Goal: Feedback & Contribution: Leave review/rating

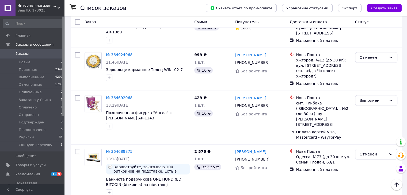
scroll to position [323, 0]
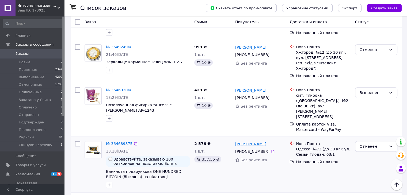
click at [249, 141] on link "[PERSON_NAME]" at bounding box center [250, 143] width 31 height 5
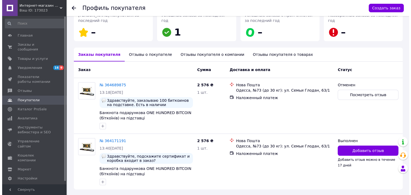
scroll to position [102, 0]
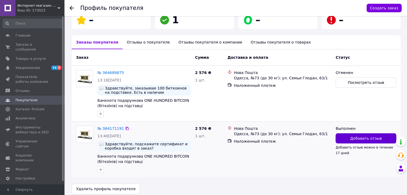
click at [372, 138] on span "Добавить отзыв" at bounding box center [366, 138] width 32 height 5
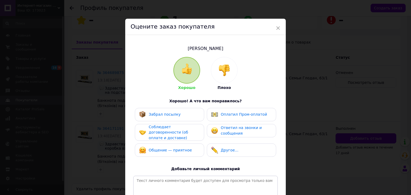
click at [215, 75] on div at bounding box center [224, 70] width 26 height 26
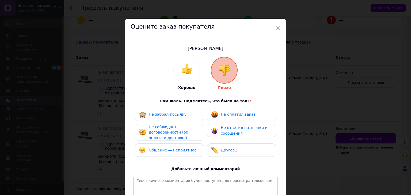
click at [223, 116] on span "Не оплатил заказ" at bounding box center [238, 114] width 35 height 4
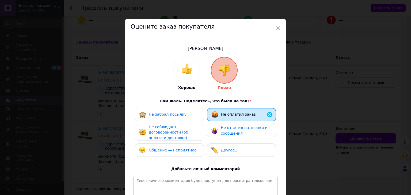
click at [192, 129] on div "Не соблюдает договоренности (об оплате и доставке)" at bounding box center [174, 132] width 51 height 17
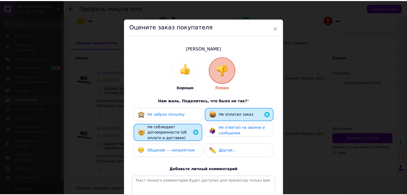
scroll to position [70, 0]
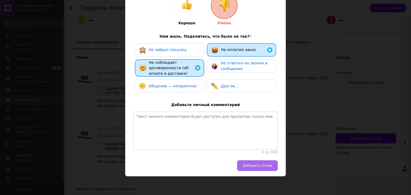
click at [254, 169] on button "Добавить отзыв" at bounding box center [257, 165] width 41 height 11
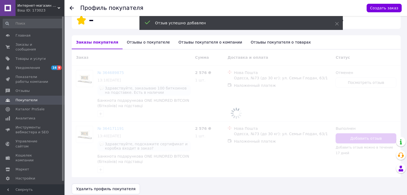
scroll to position [107, 0]
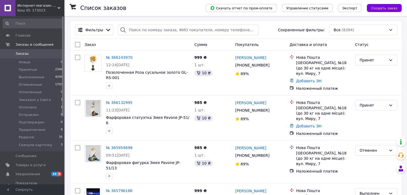
click at [50, 10] on div "Ваш ID: 173023" at bounding box center [40, 10] width 47 height 5
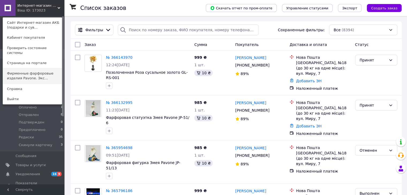
click at [44, 75] on link "Фирменные фарфоровые изделия Pavone. Экс..." at bounding box center [32, 75] width 59 height 15
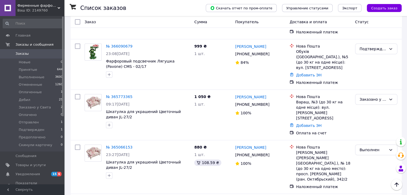
scroll to position [154, 0]
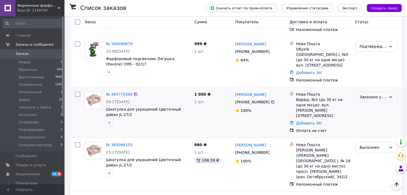
click at [371, 94] on div "Заказано у Свита" at bounding box center [372, 97] width 27 height 6
click at [369, 96] on li "Выполнен" at bounding box center [376, 97] width 42 height 10
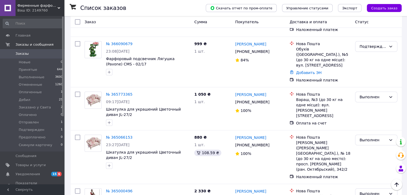
click at [49, 9] on div "Ваш ID: 2149760" at bounding box center [40, 10] width 47 height 5
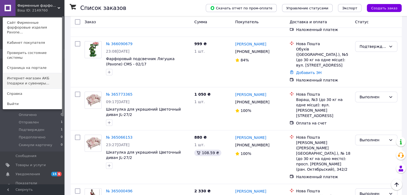
click at [40, 73] on link "Интернет-магазин АКБ (подарки и сувениры..." at bounding box center [32, 80] width 59 height 15
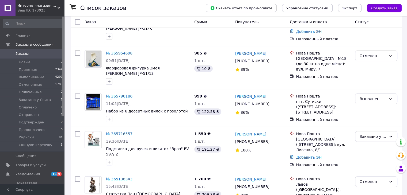
scroll to position [103, 0]
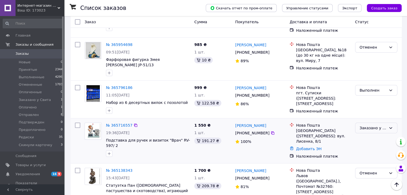
click at [372, 125] on div "Заказано у Свита" at bounding box center [372, 128] width 27 height 6
click at [370, 131] on li "Выполнен" at bounding box center [376, 133] width 42 height 10
